Goal: Browse casually

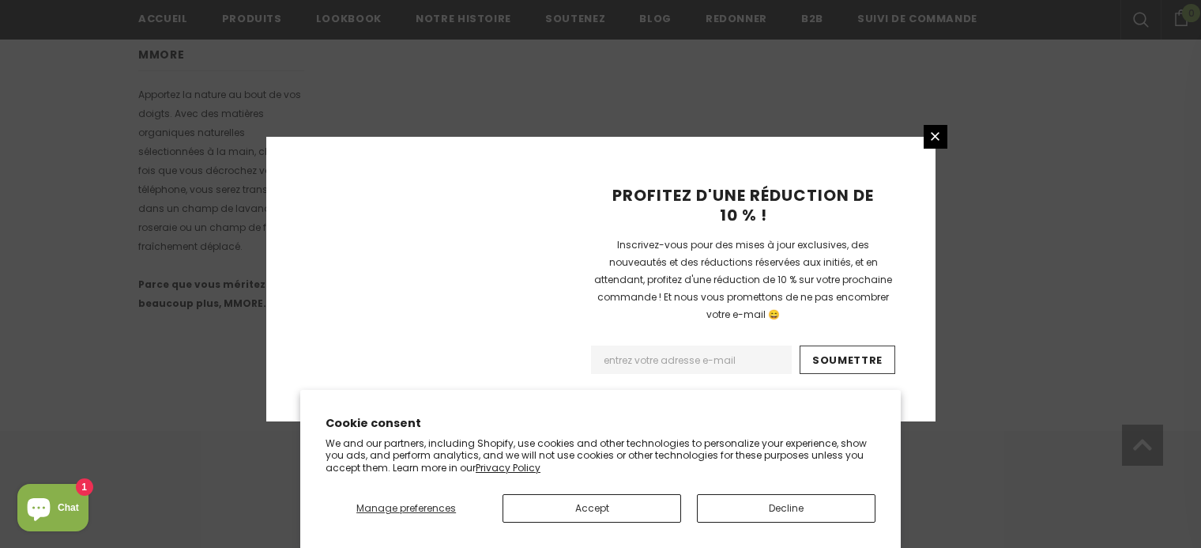
scroll to position [1110, 0]
